Goal: Download file/media

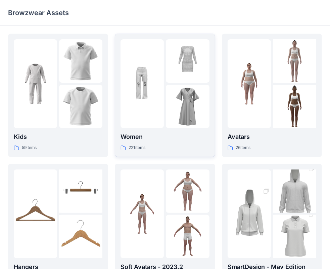
click at [167, 86] on img at bounding box center [187, 106] width 43 height 43
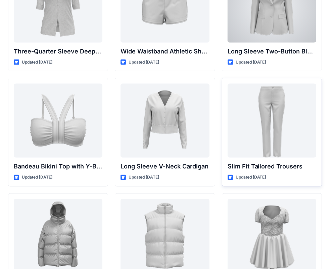
scroll to position [653, 0]
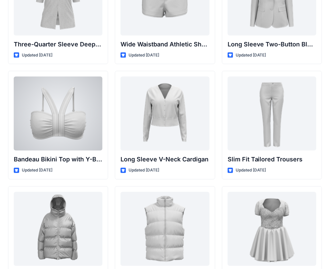
click at [78, 129] on div at bounding box center [58, 114] width 89 height 74
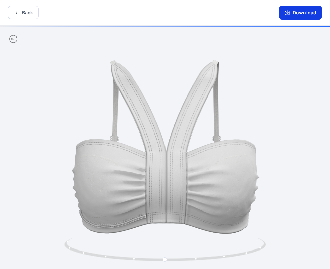
click at [307, 12] on button "Download" at bounding box center [300, 12] width 43 height 13
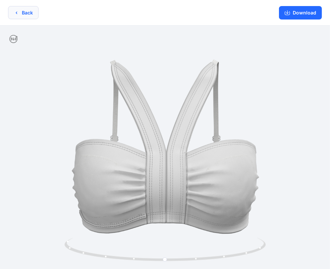
click at [29, 16] on button "Back" at bounding box center [23, 12] width 31 height 13
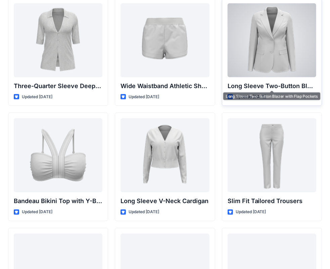
scroll to position [518, 0]
